Goal: Information Seeking & Learning: Learn about a topic

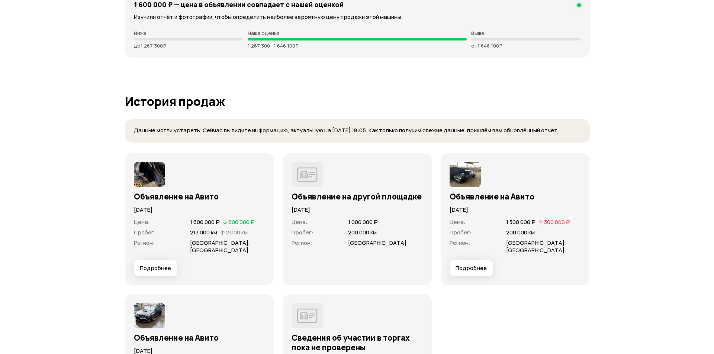
scroll to position [2082, 0]
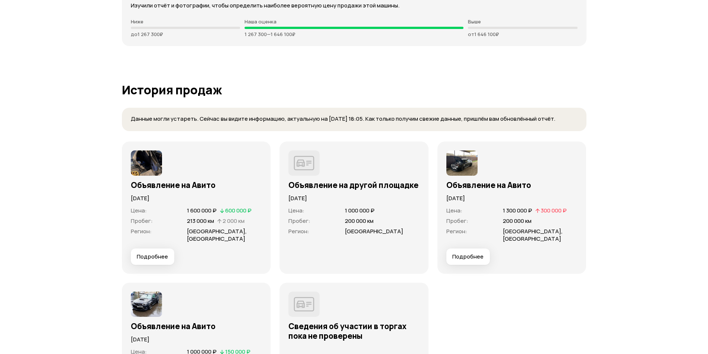
click at [458, 167] on img at bounding box center [462, 163] width 31 height 25
click at [454, 263] on button "Подробнее" at bounding box center [469, 257] width 44 height 16
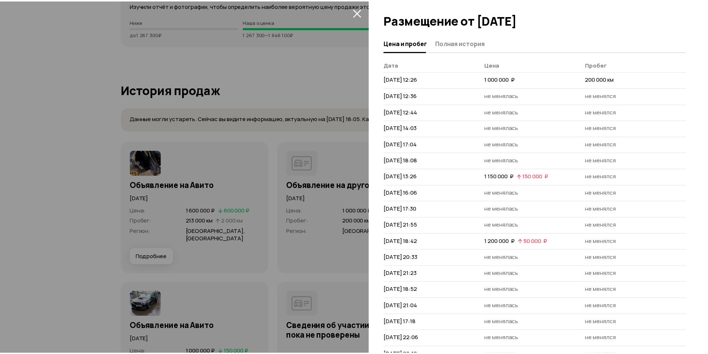
scroll to position [73, 0]
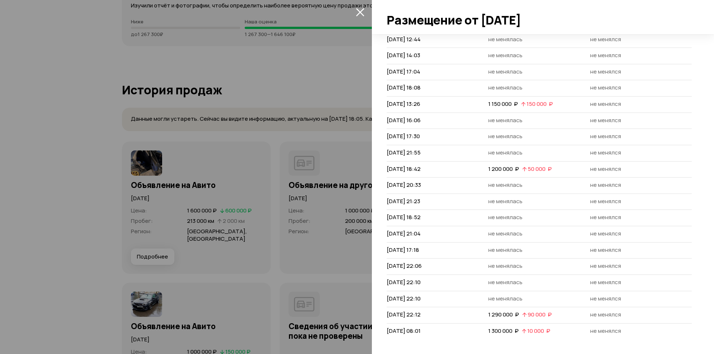
click at [361, 11] on icon "закрыть" at bounding box center [360, 12] width 8 height 8
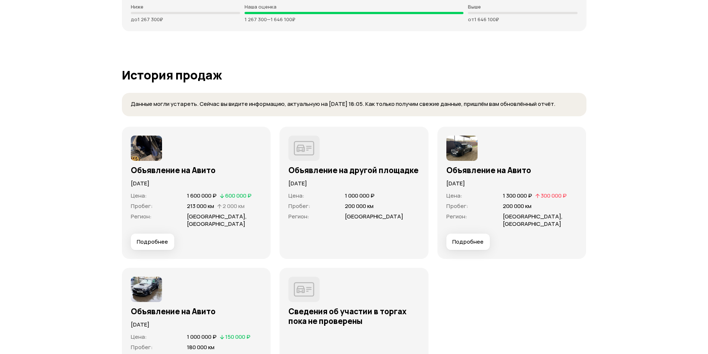
scroll to position [2268, 0]
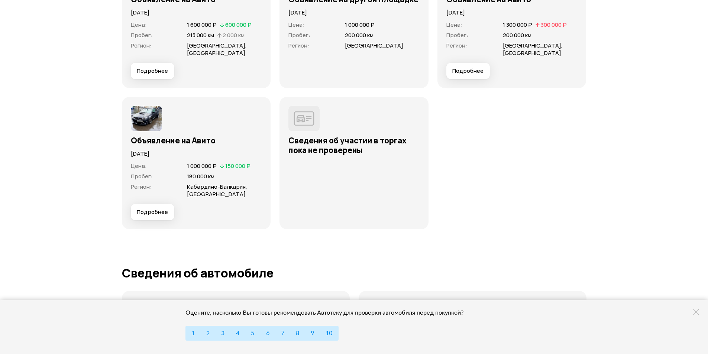
click at [144, 123] on img at bounding box center [146, 118] width 31 height 25
click at [149, 119] on img at bounding box center [146, 118] width 31 height 25
click at [171, 212] on button "Подробнее" at bounding box center [153, 212] width 44 height 16
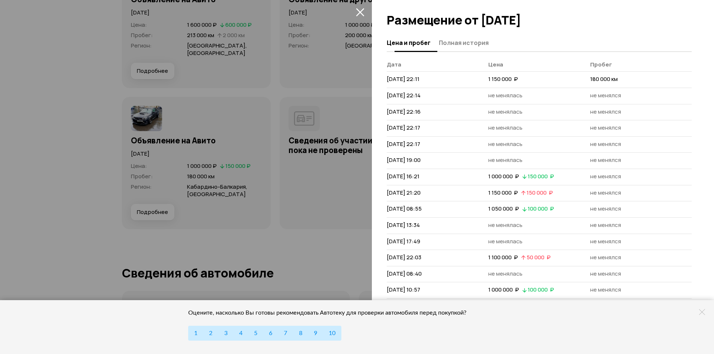
click at [468, 44] on span "Полная история" at bounding box center [464, 42] width 50 height 7
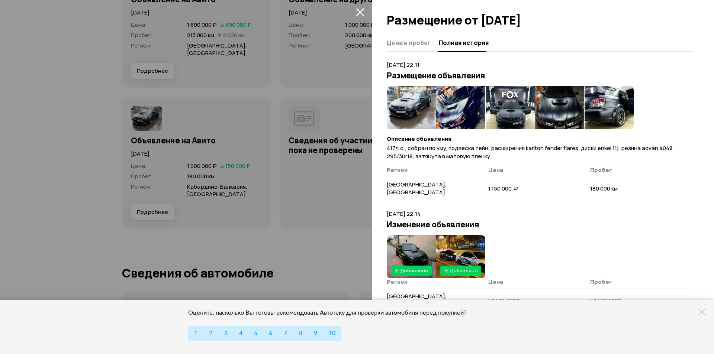
click at [412, 106] on img at bounding box center [411, 107] width 49 height 43
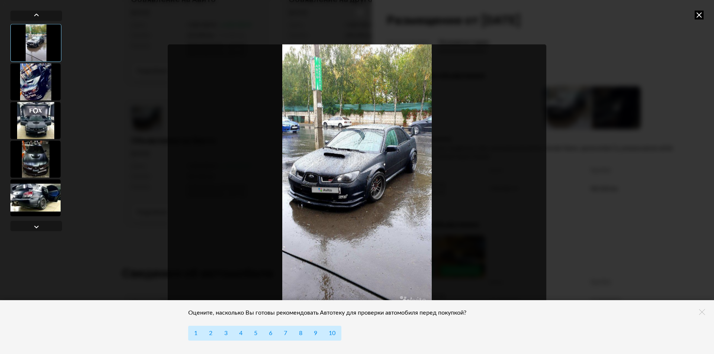
click at [38, 85] on div at bounding box center [35, 81] width 50 height 37
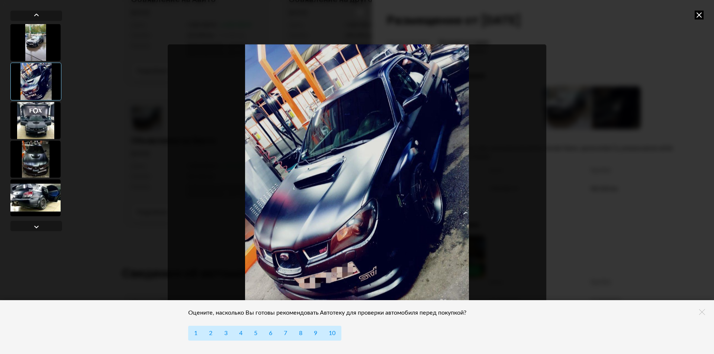
click at [27, 123] on div at bounding box center [35, 120] width 50 height 37
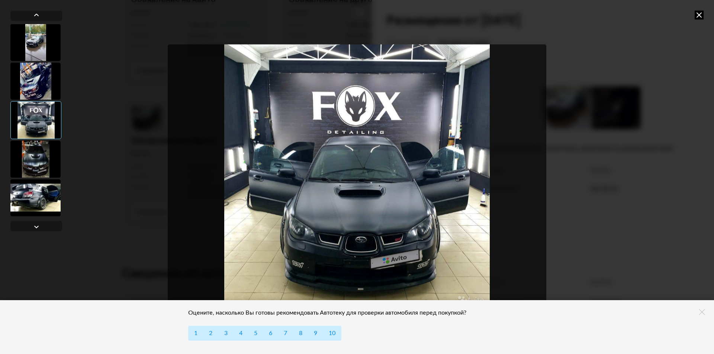
click at [40, 152] on div at bounding box center [35, 159] width 50 height 37
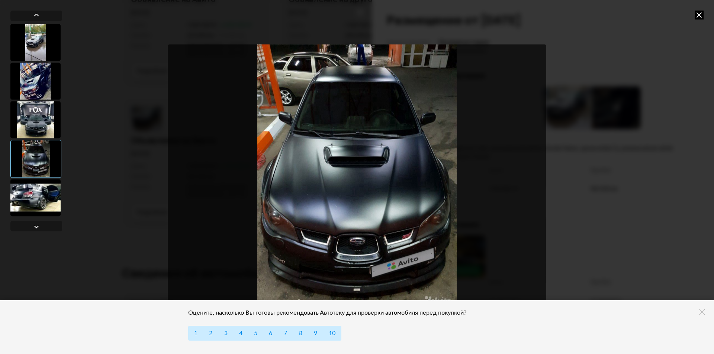
click at [35, 185] on div at bounding box center [35, 197] width 50 height 37
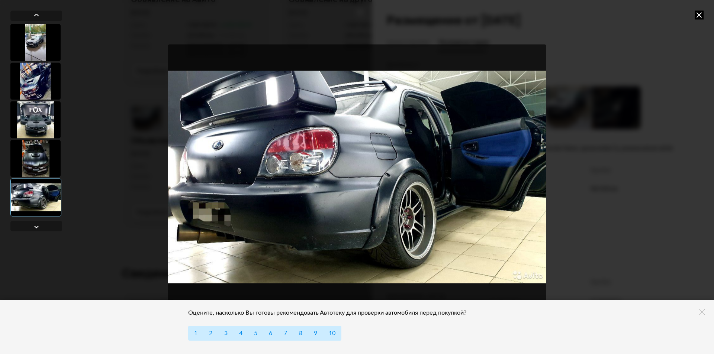
click at [698, 15] on icon at bounding box center [699, 14] width 9 height 9
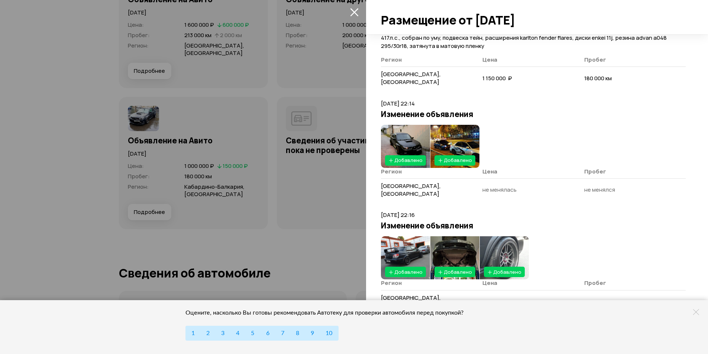
scroll to position [112, 0]
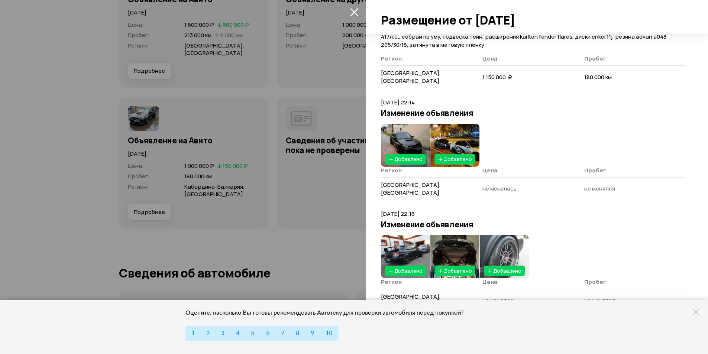
click at [420, 133] on img at bounding box center [405, 145] width 49 height 43
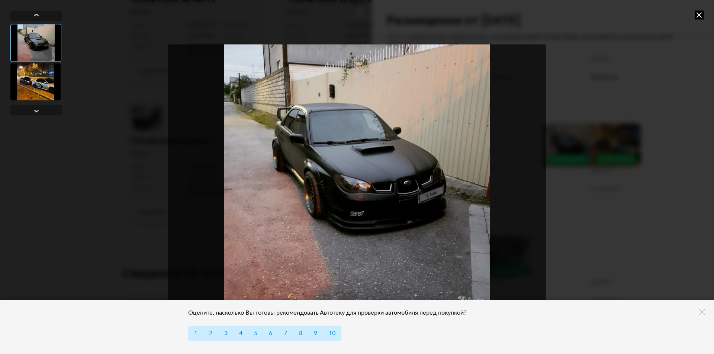
click at [697, 16] on icon at bounding box center [699, 14] width 9 height 9
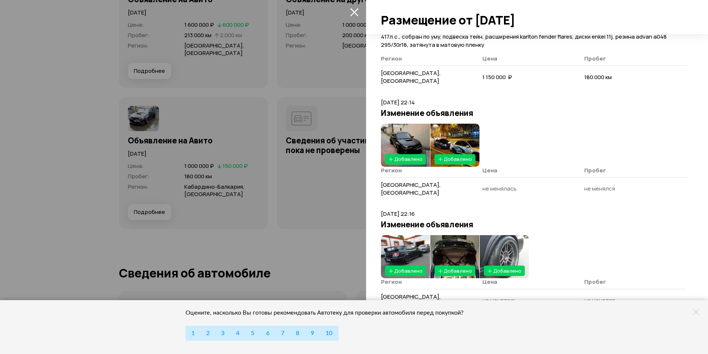
click at [454, 132] on img at bounding box center [455, 145] width 49 height 43
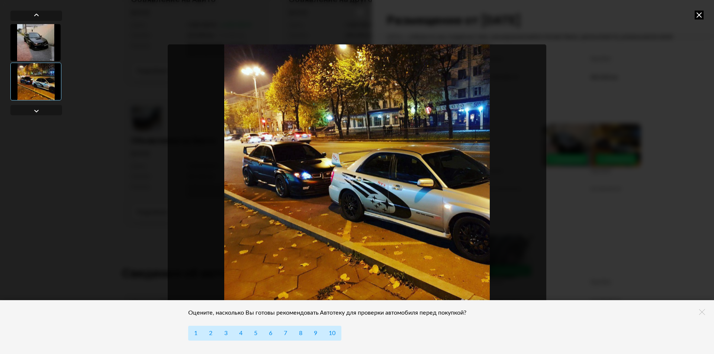
click at [702, 16] on icon at bounding box center [699, 14] width 9 height 9
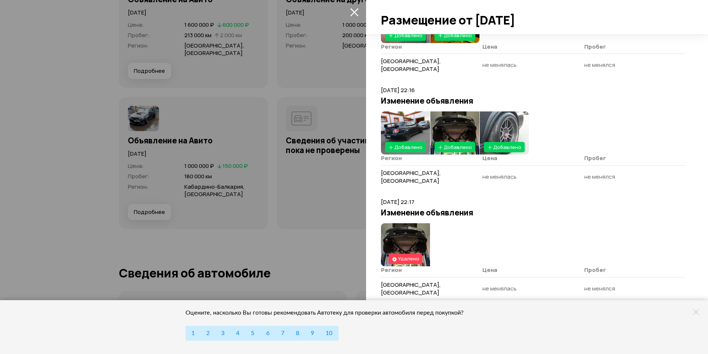
scroll to position [260, 0]
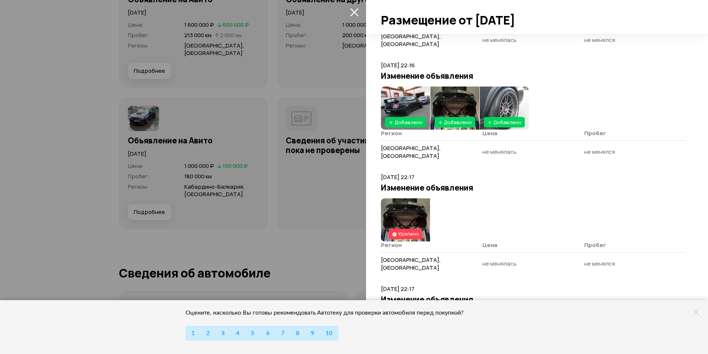
click at [406, 93] on img at bounding box center [405, 108] width 49 height 43
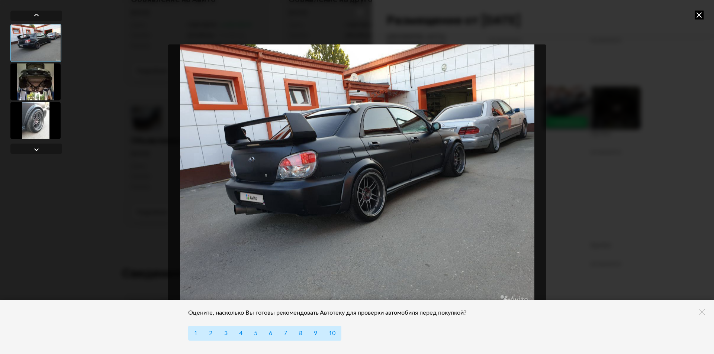
click at [32, 86] on div at bounding box center [35, 81] width 50 height 37
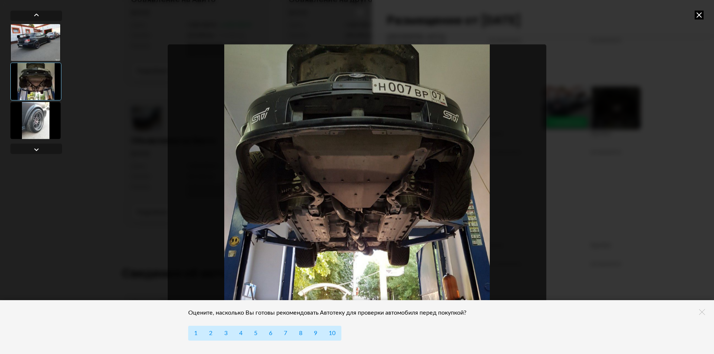
click at [22, 122] on div at bounding box center [35, 120] width 50 height 37
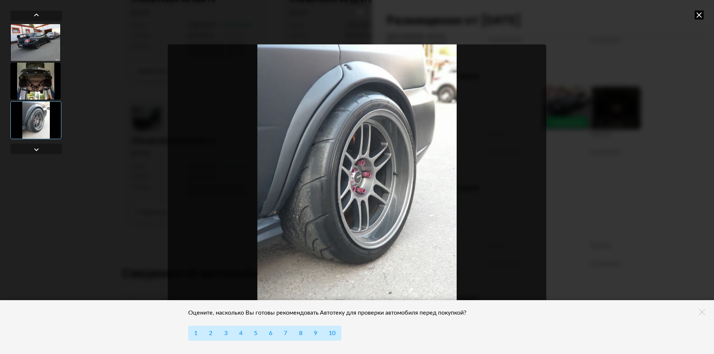
click at [698, 15] on icon at bounding box center [699, 14] width 9 height 9
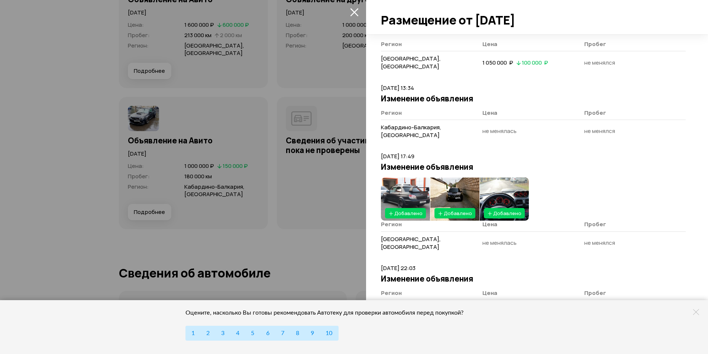
scroll to position [892, 0]
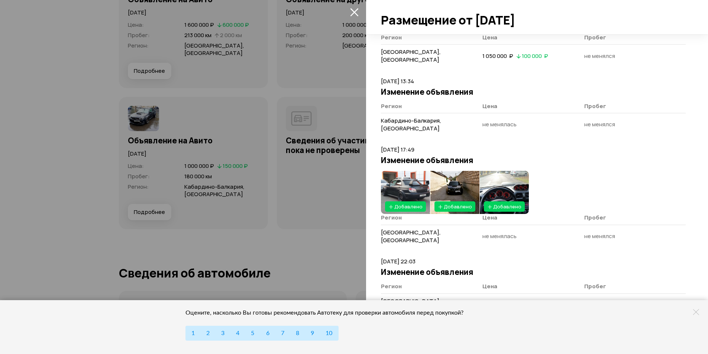
click at [506, 171] on img at bounding box center [504, 192] width 49 height 43
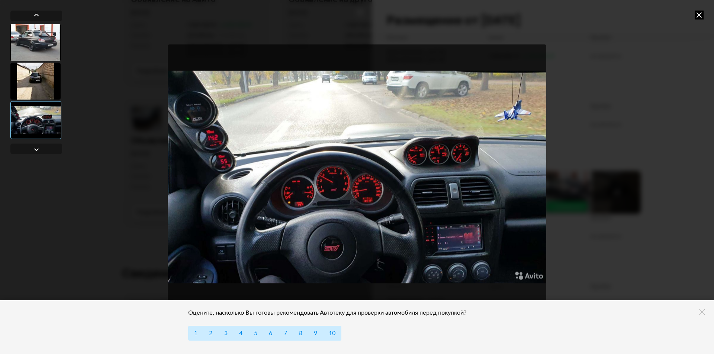
click at [36, 72] on div at bounding box center [35, 80] width 50 height 37
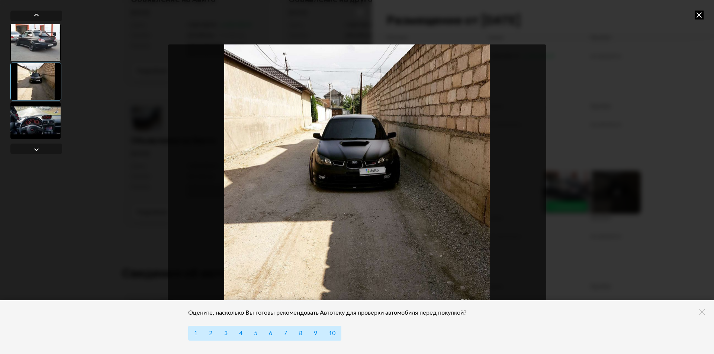
click at [28, 32] on div at bounding box center [35, 42] width 50 height 37
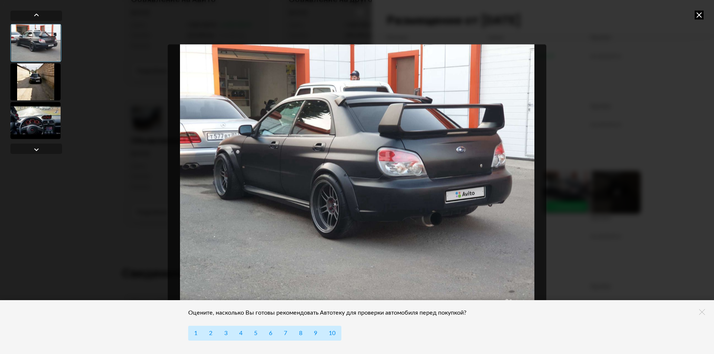
click at [700, 16] on icon at bounding box center [699, 14] width 9 height 9
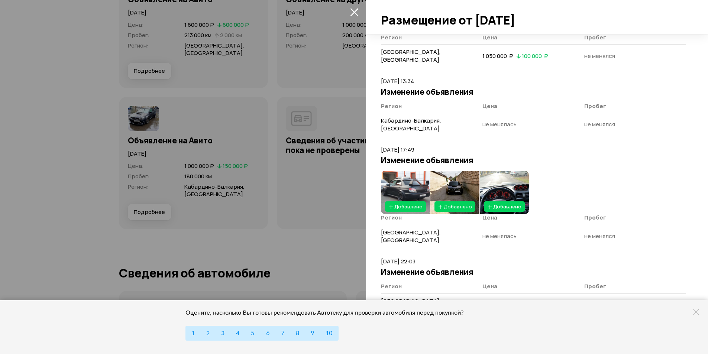
click at [352, 15] on icon "закрыть" at bounding box center [354, 12] width 8 height 8
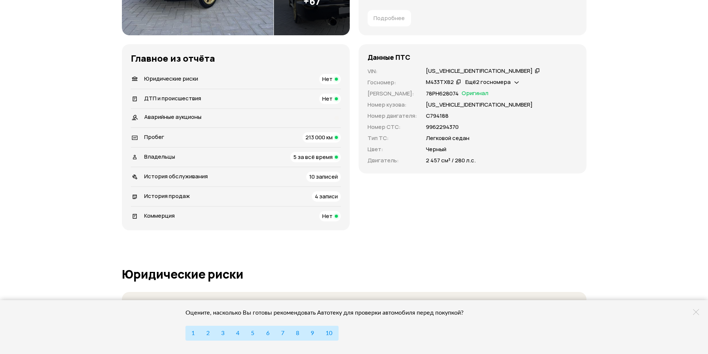
scroll to position [0, 0]
